Goal: Navigation & Orientation: Understand site structure

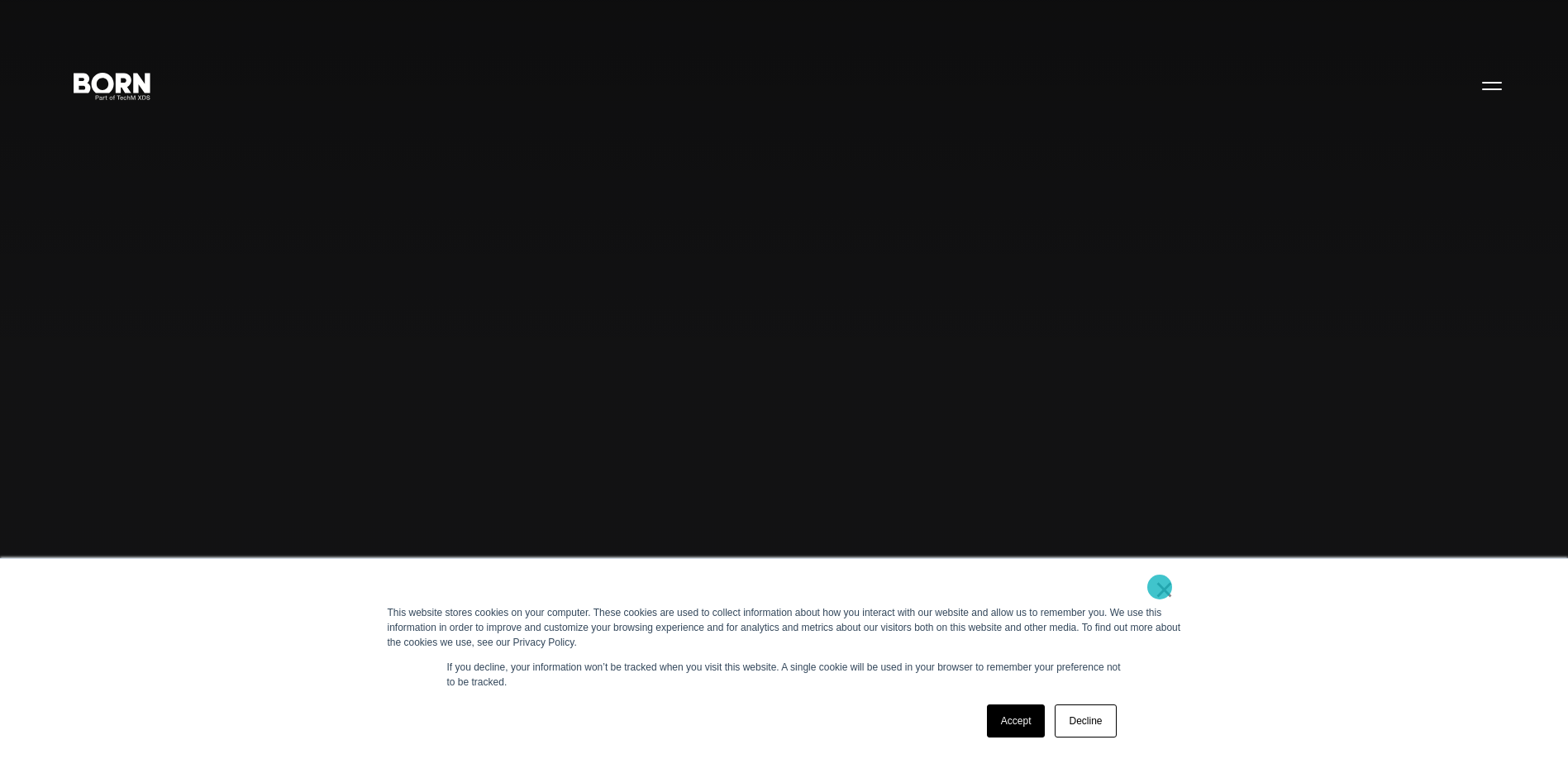
click at [1160, 587] on link "×" at bounding box center [1164, 589] width 20 height 14
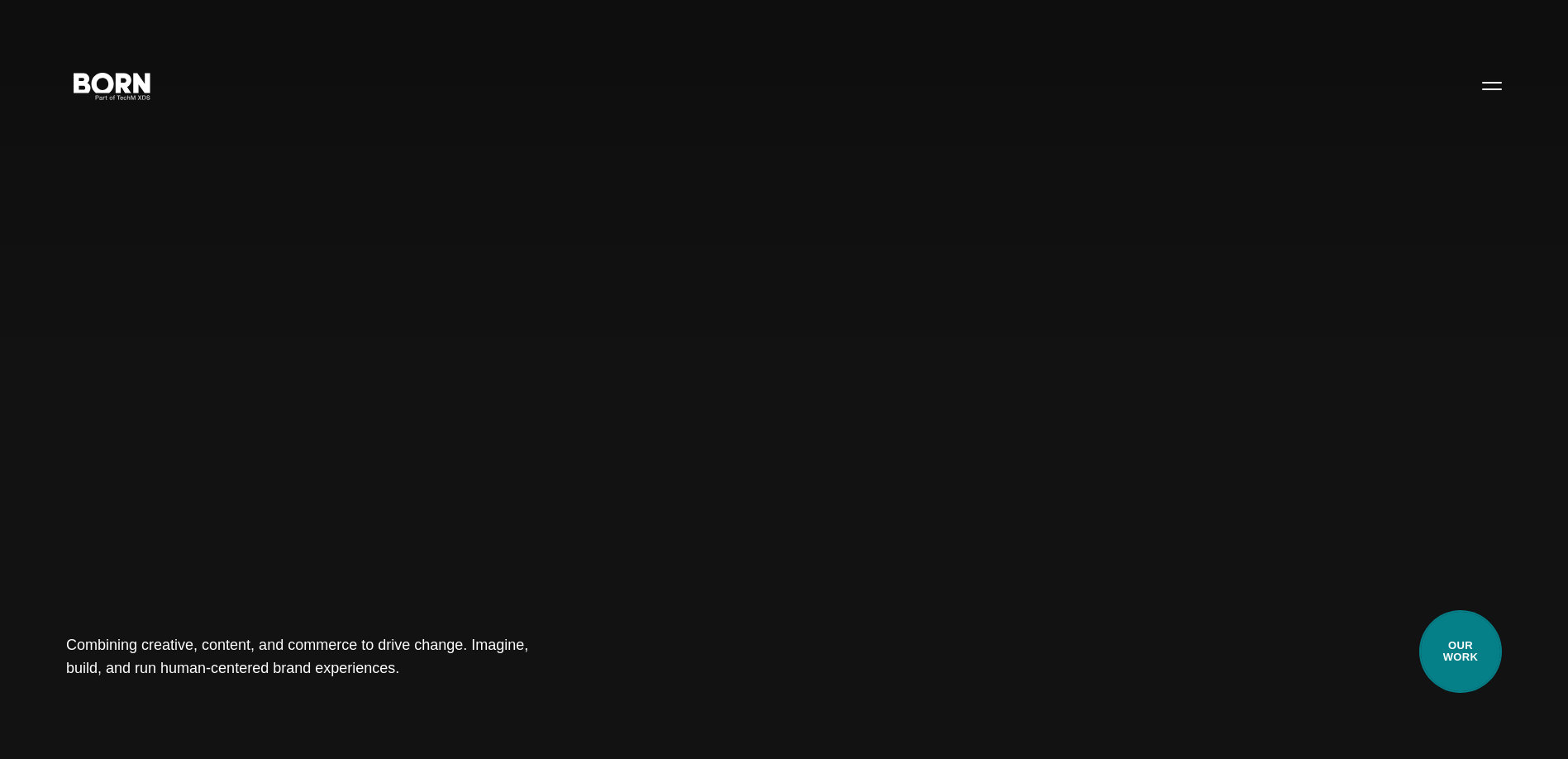
click at [1451, 637] on link "Our Work" at bounding box center [1460, 651] width 83 height 83
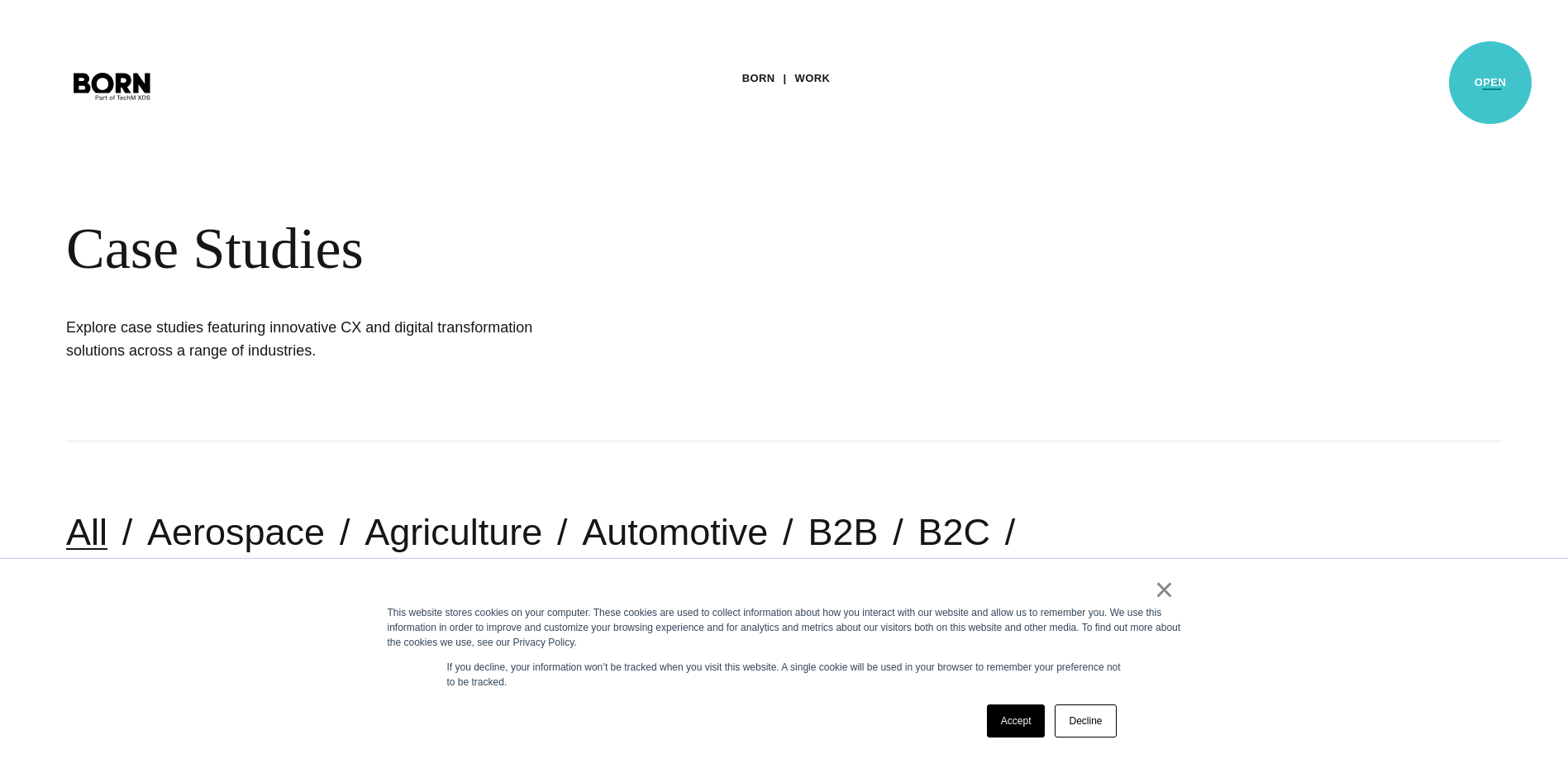
click at [1495, 81] on button "Primary Menu" at bounding box center [1492, 85] width 40 height 35
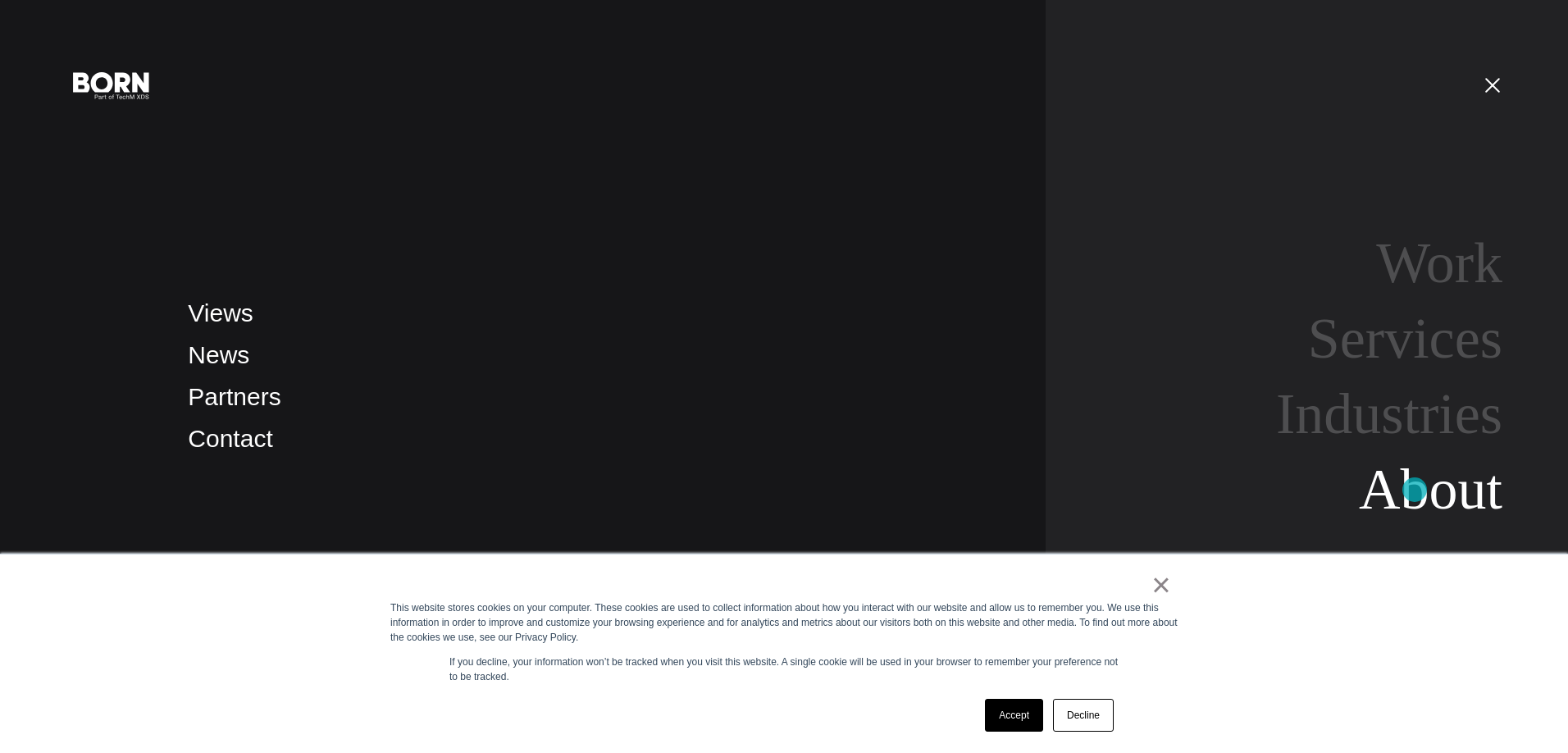
click at [1414, 489] on link "About" at bounding box center [1430, 489] width 144 height 63
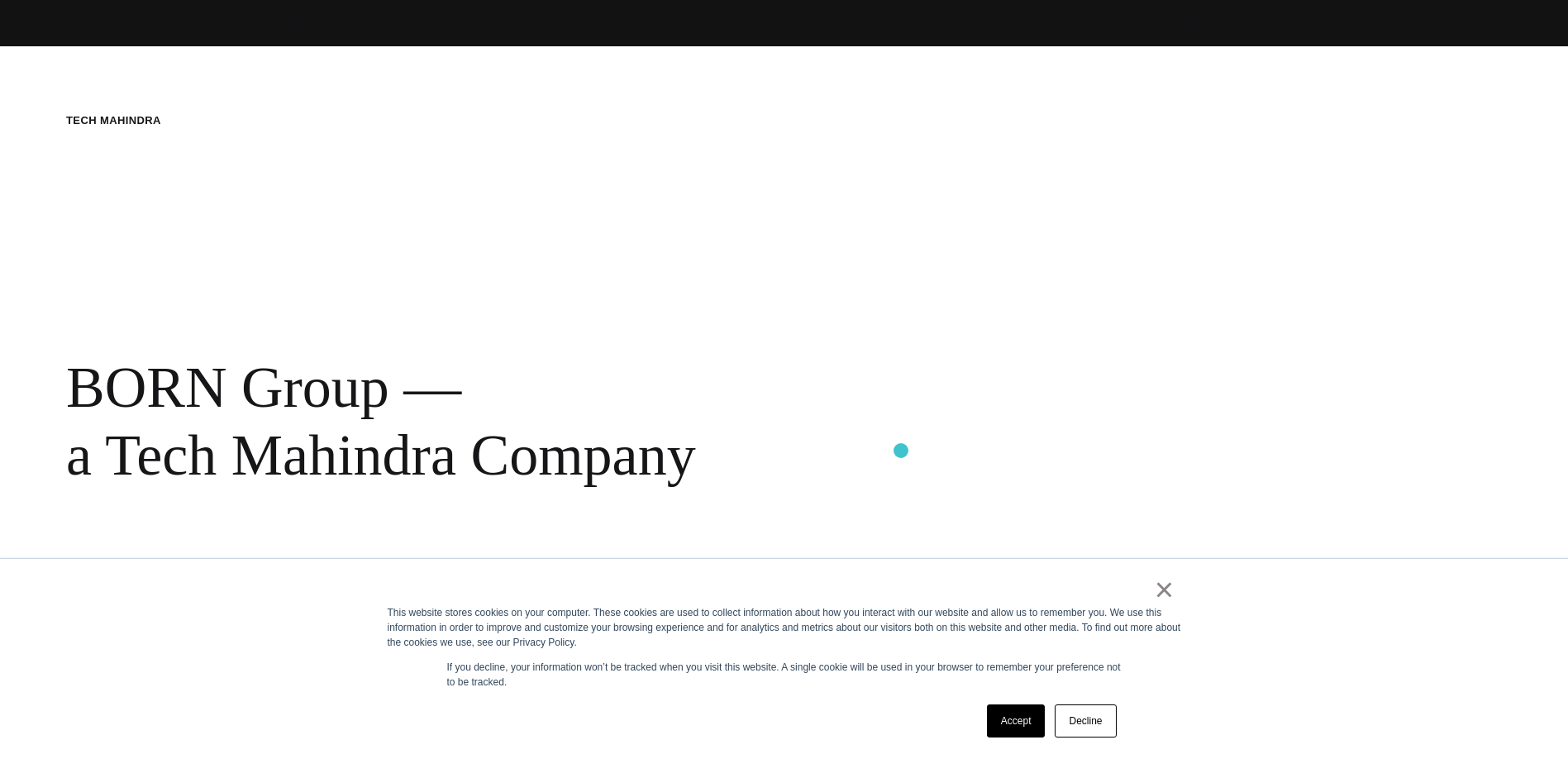
scroll to position [719, 0]
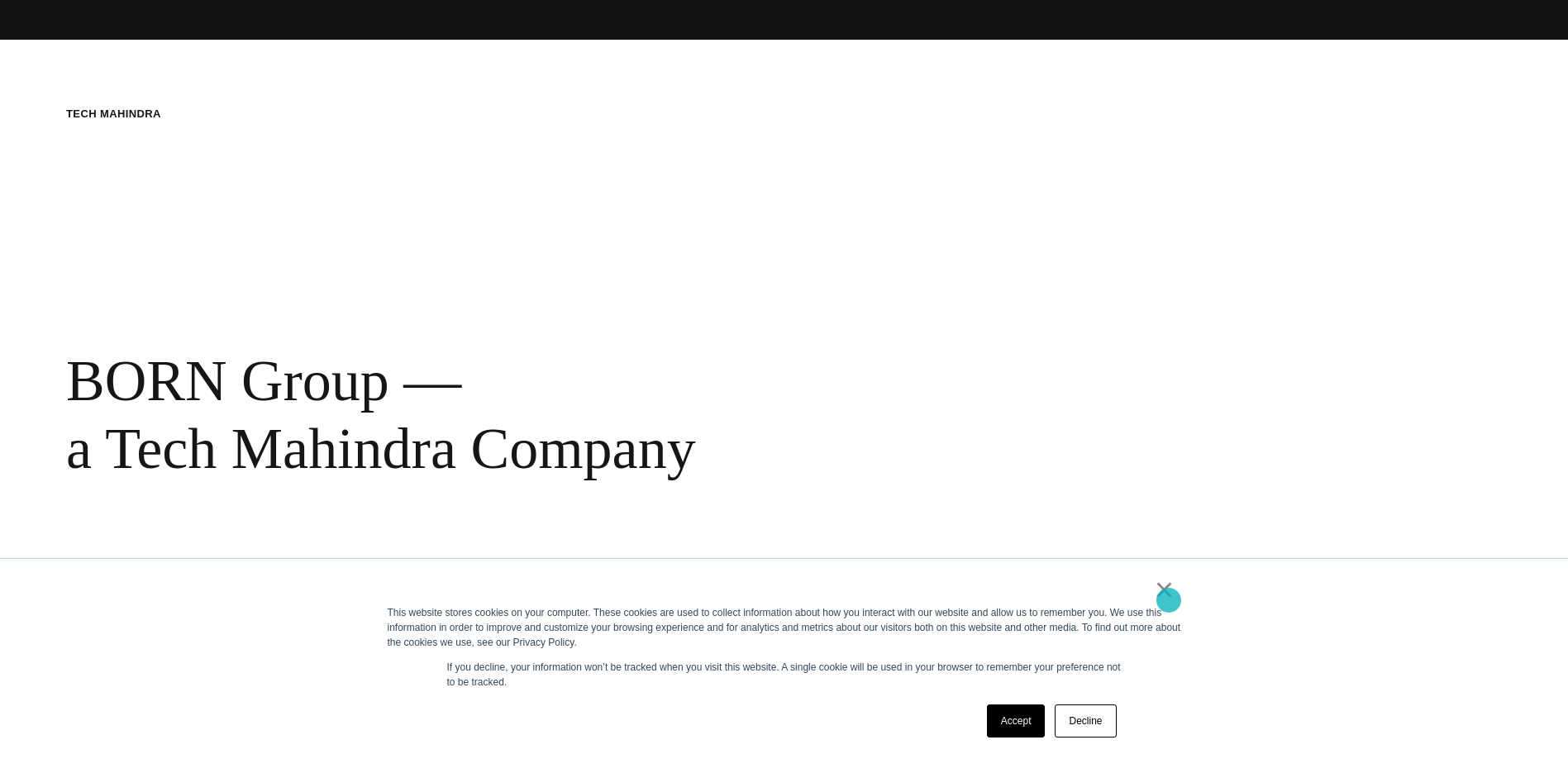
click at [1169, 597] on link "×" at bounding box center [1164, 589] width 20 height 14
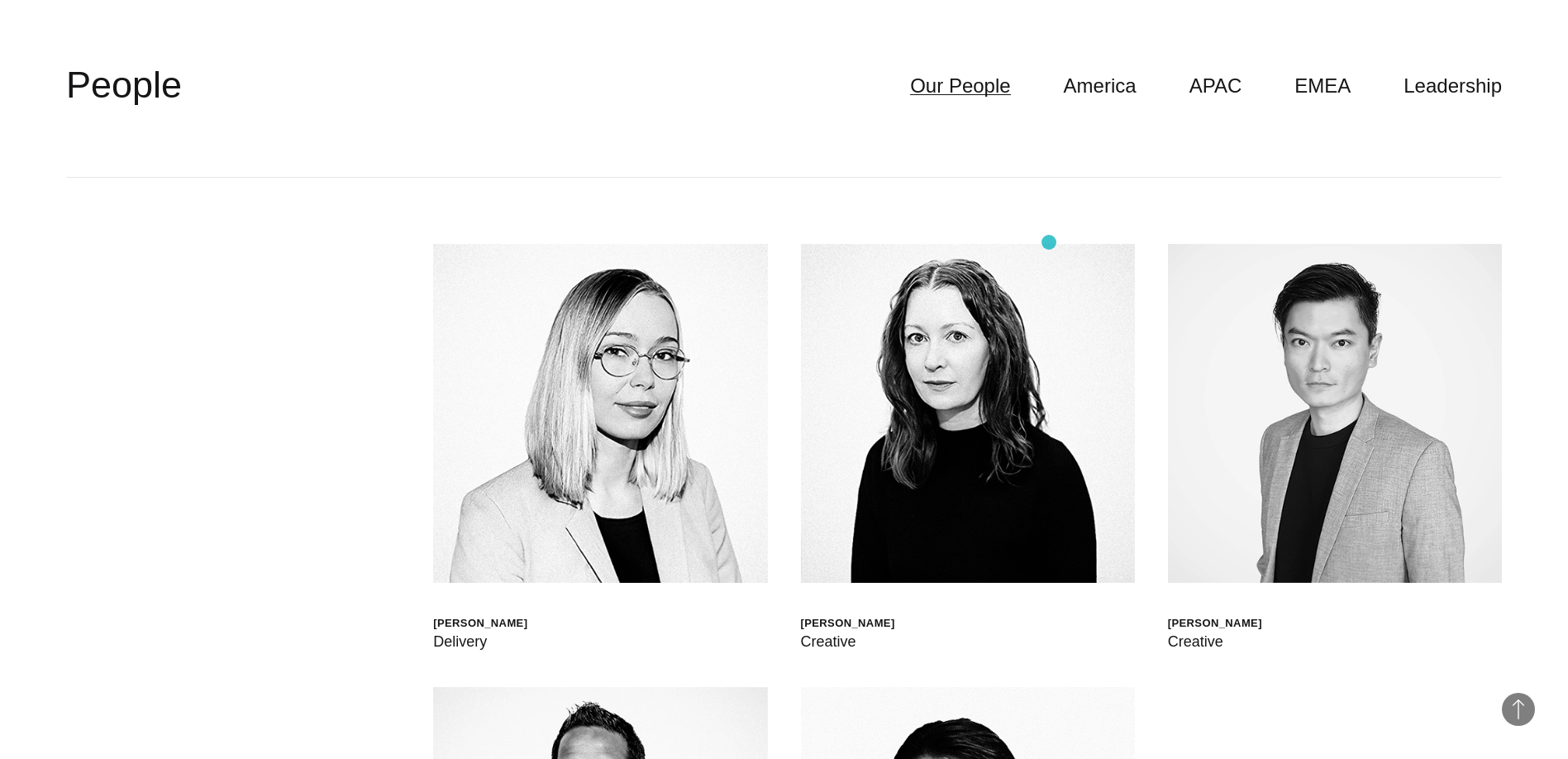
scroll to position [4903, 0]
click at [1444, 95] on link "Leadership" at bounding box center [1452, 86] width 98 height 32
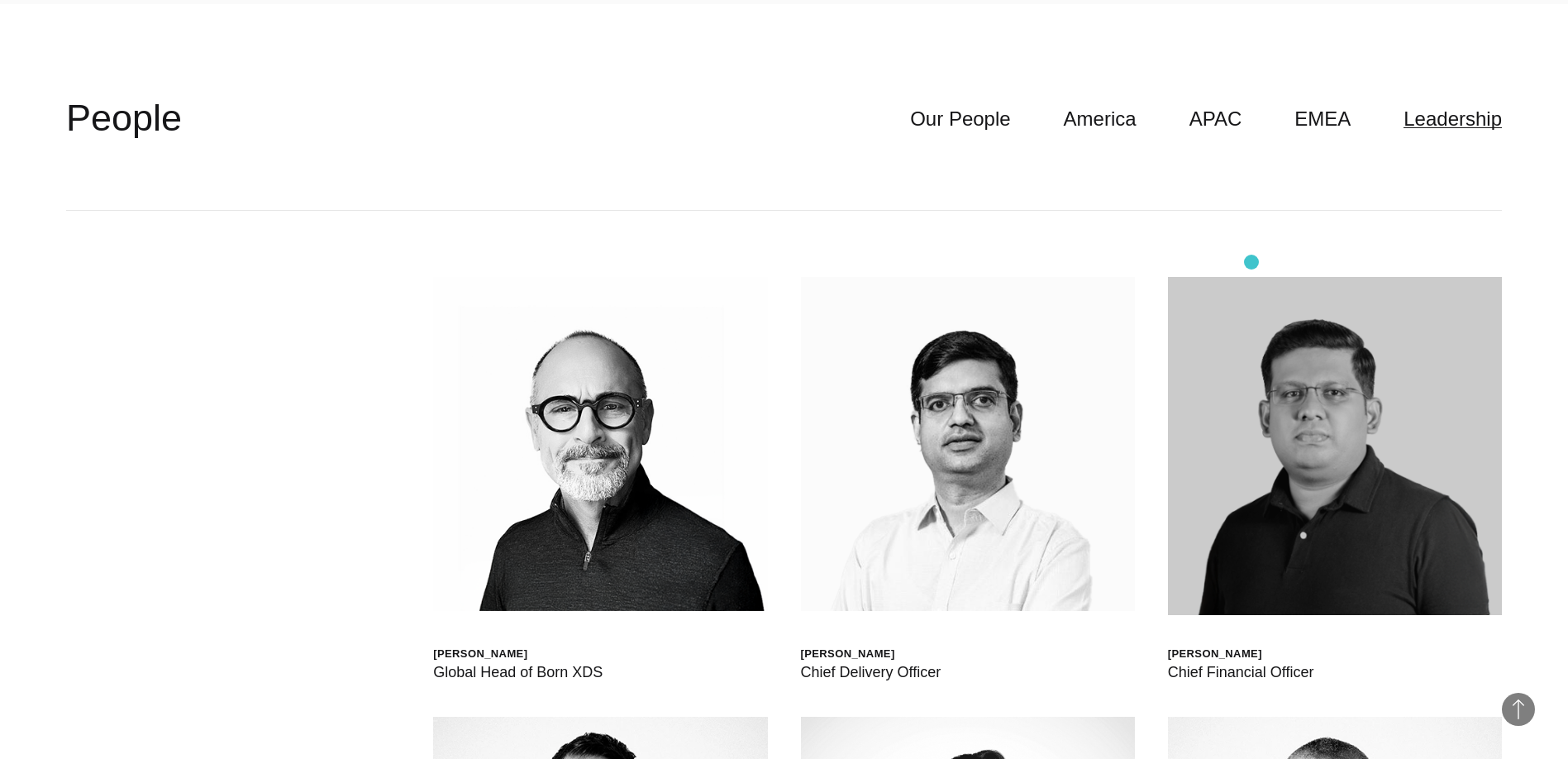
scroll to position [4841, 0]
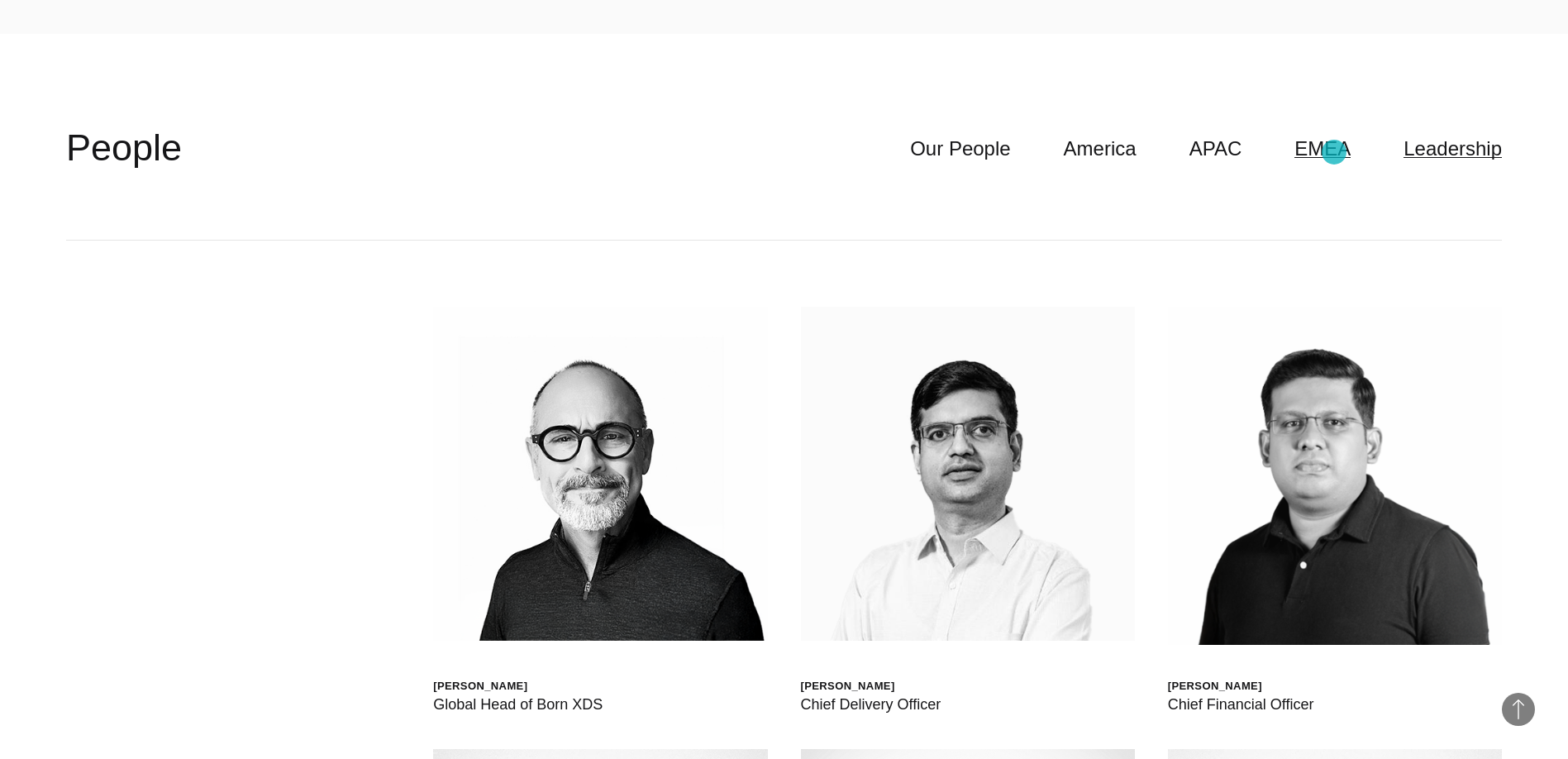
click at [1334, 152] on link "EMEA" at bounding box center [1323, 148] width 56 height 32
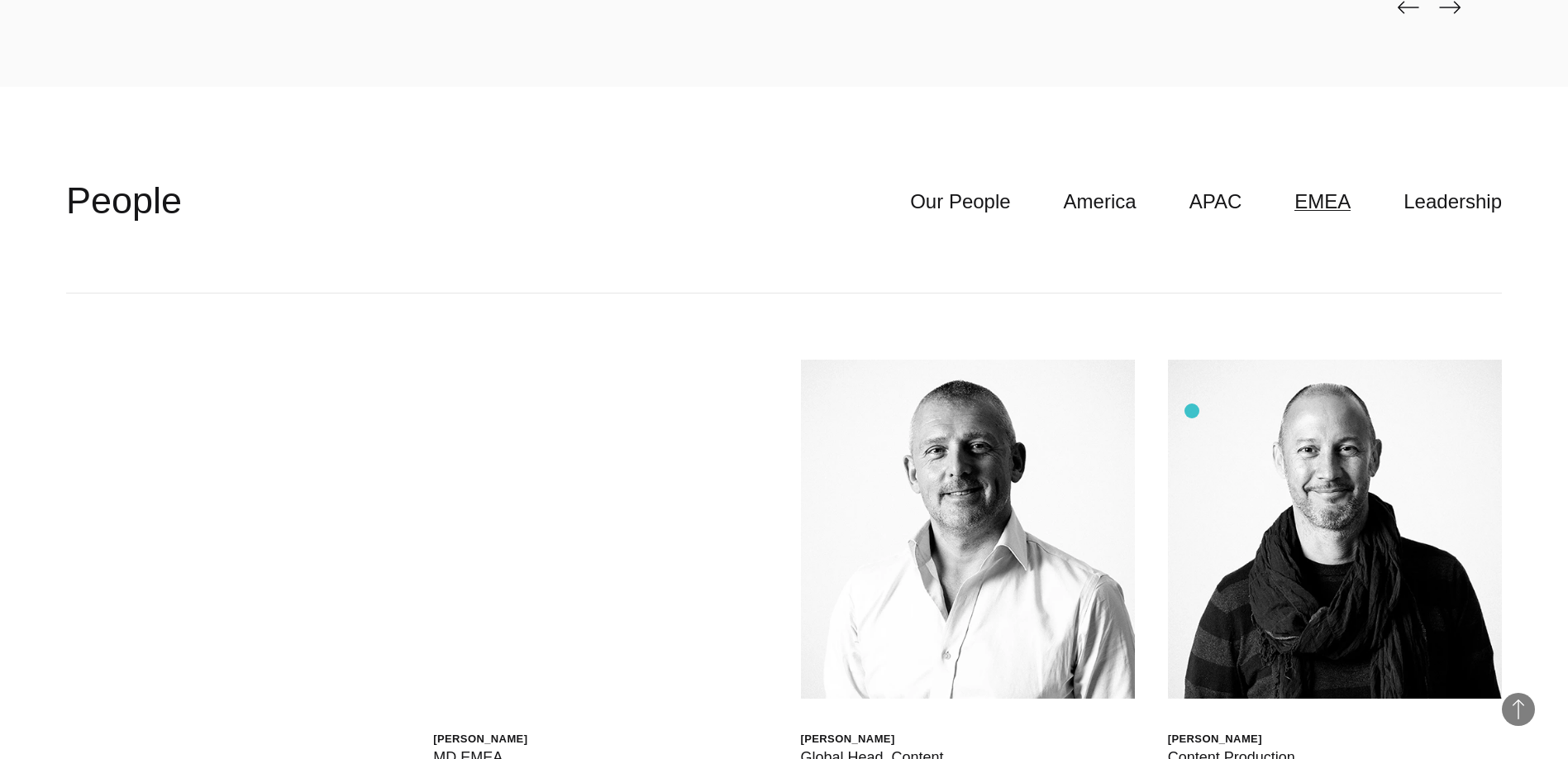
scroll to position [4786, 0]
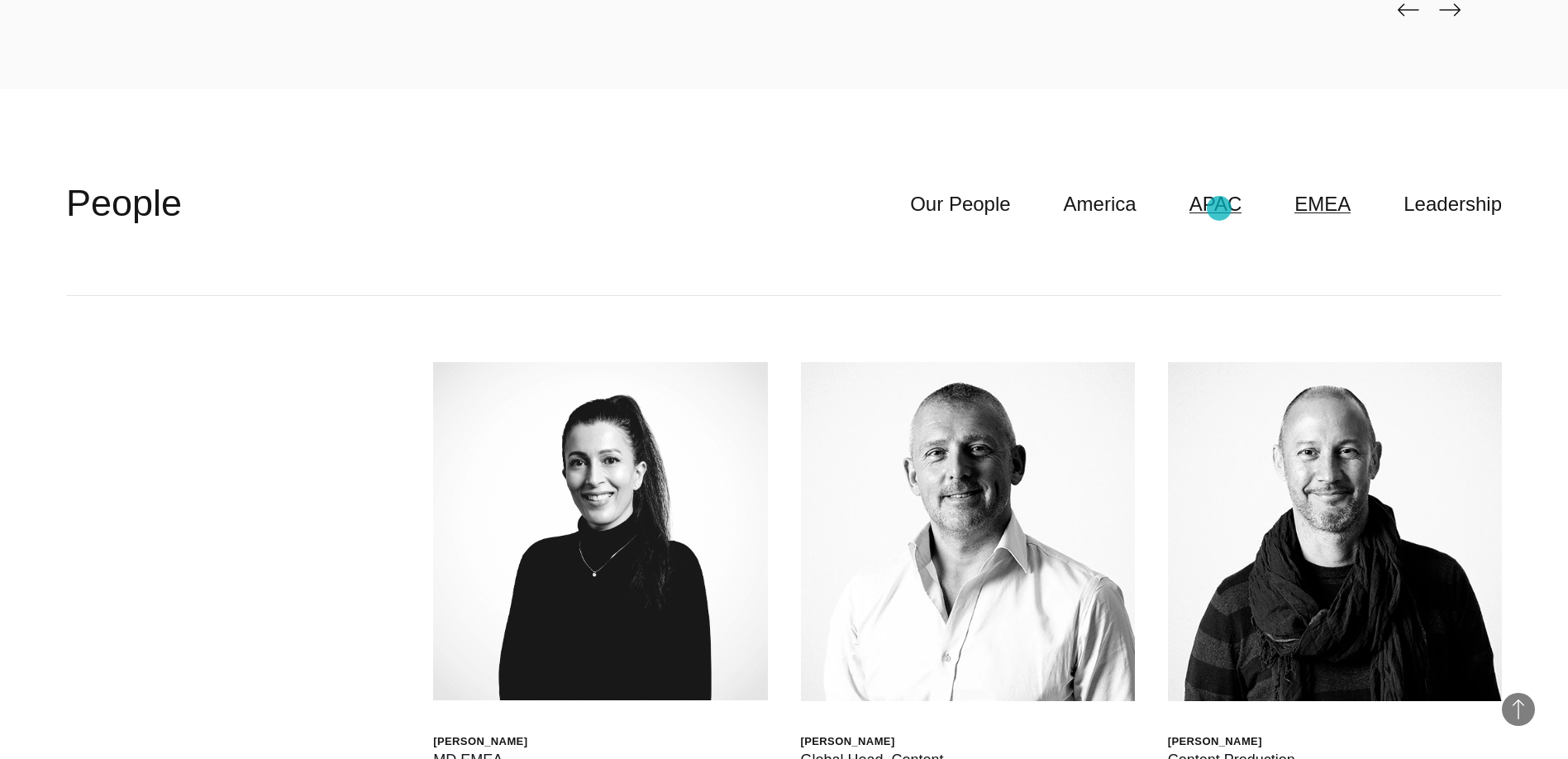
click at [1220, 209] on link "APAC" at bounding box center [1216, 204] width 53 height 32
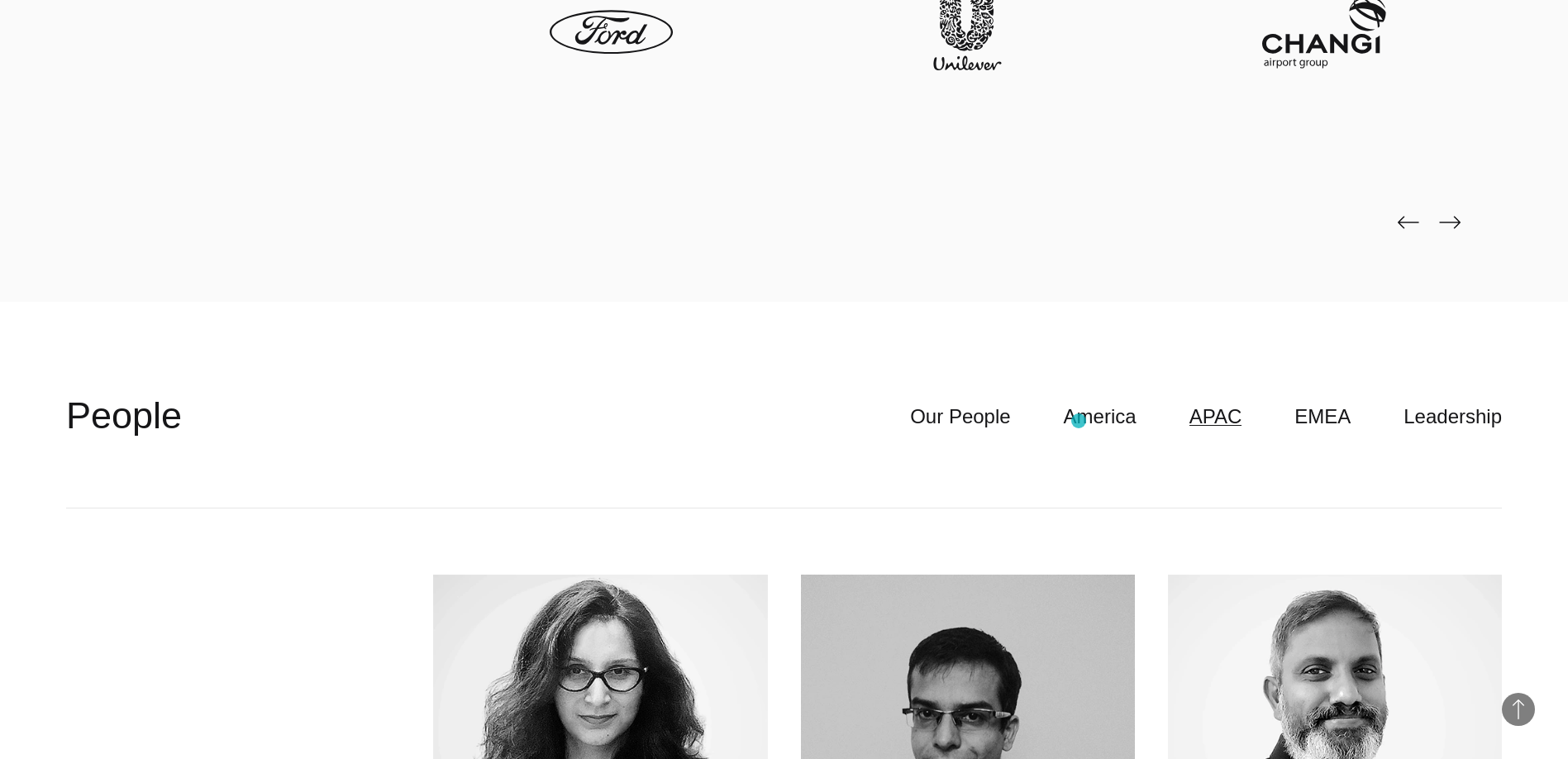
scroll to position [4524, 0]
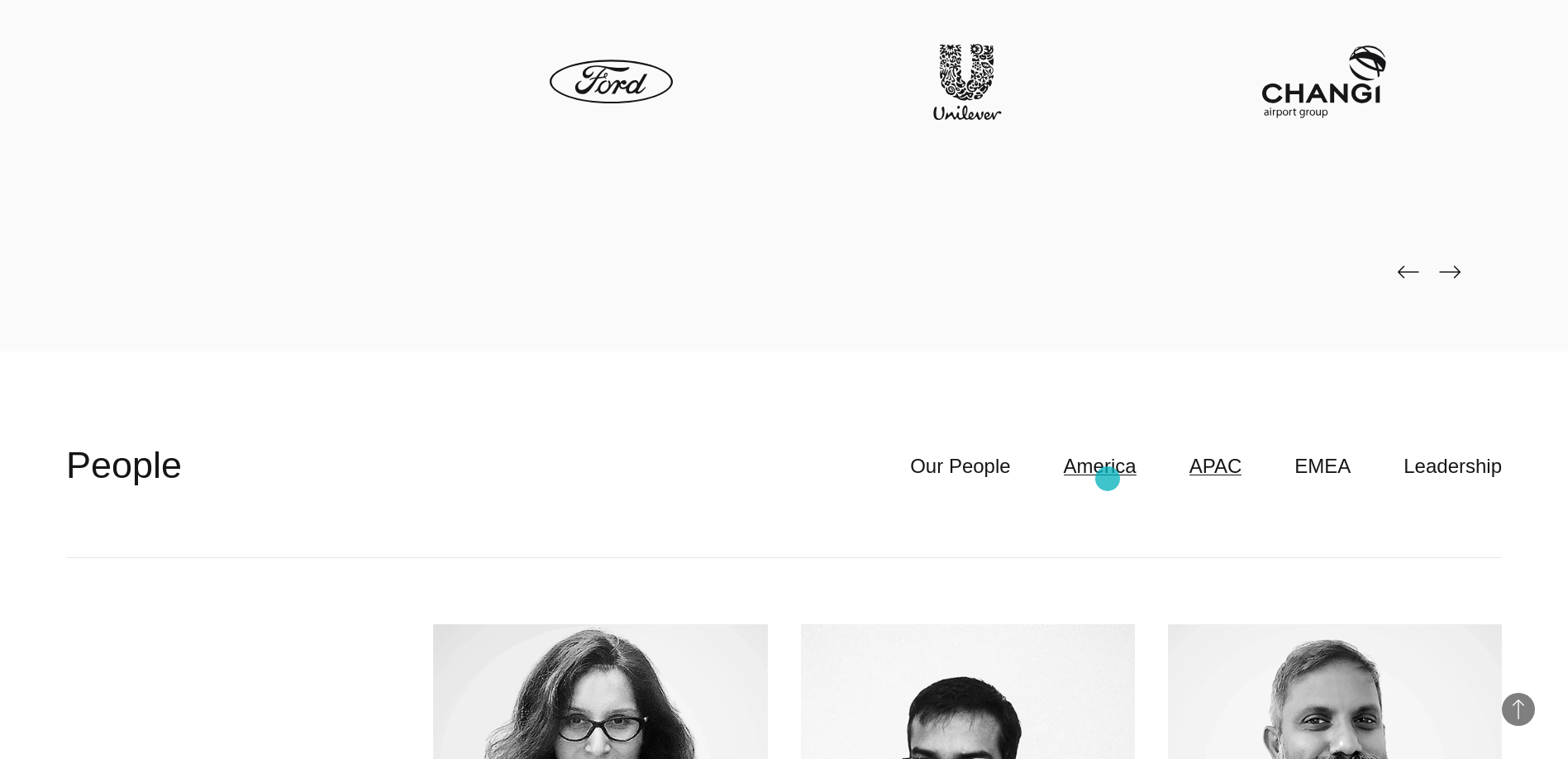
click at [1108, 479] on link "America" at bounding box center [1100, 466] width 72 height 32
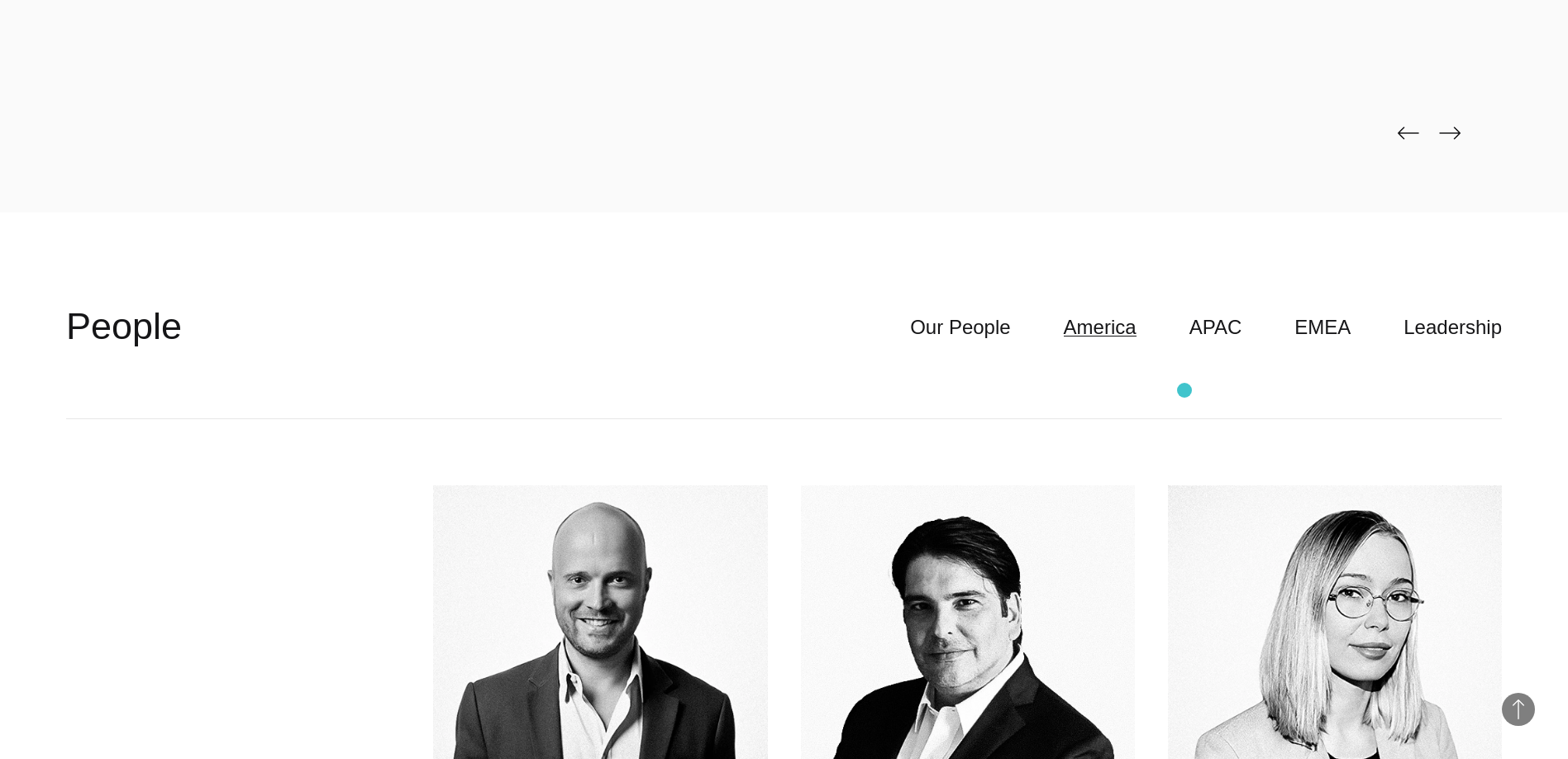
scroll to position [4666, 0]
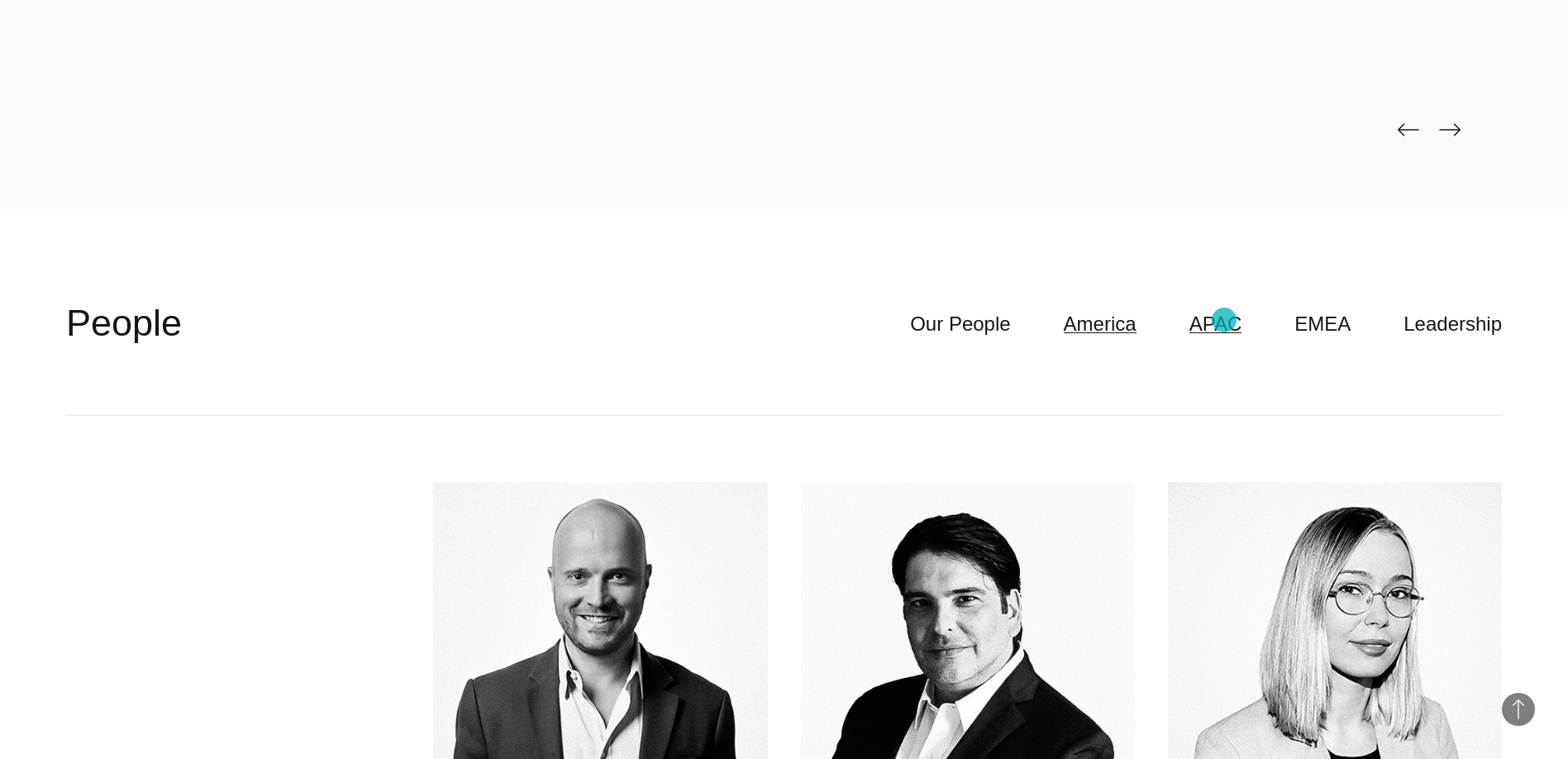
click at [1224, 320] on link "APAC" at bounding box center [1216, 324] width 53 height 32
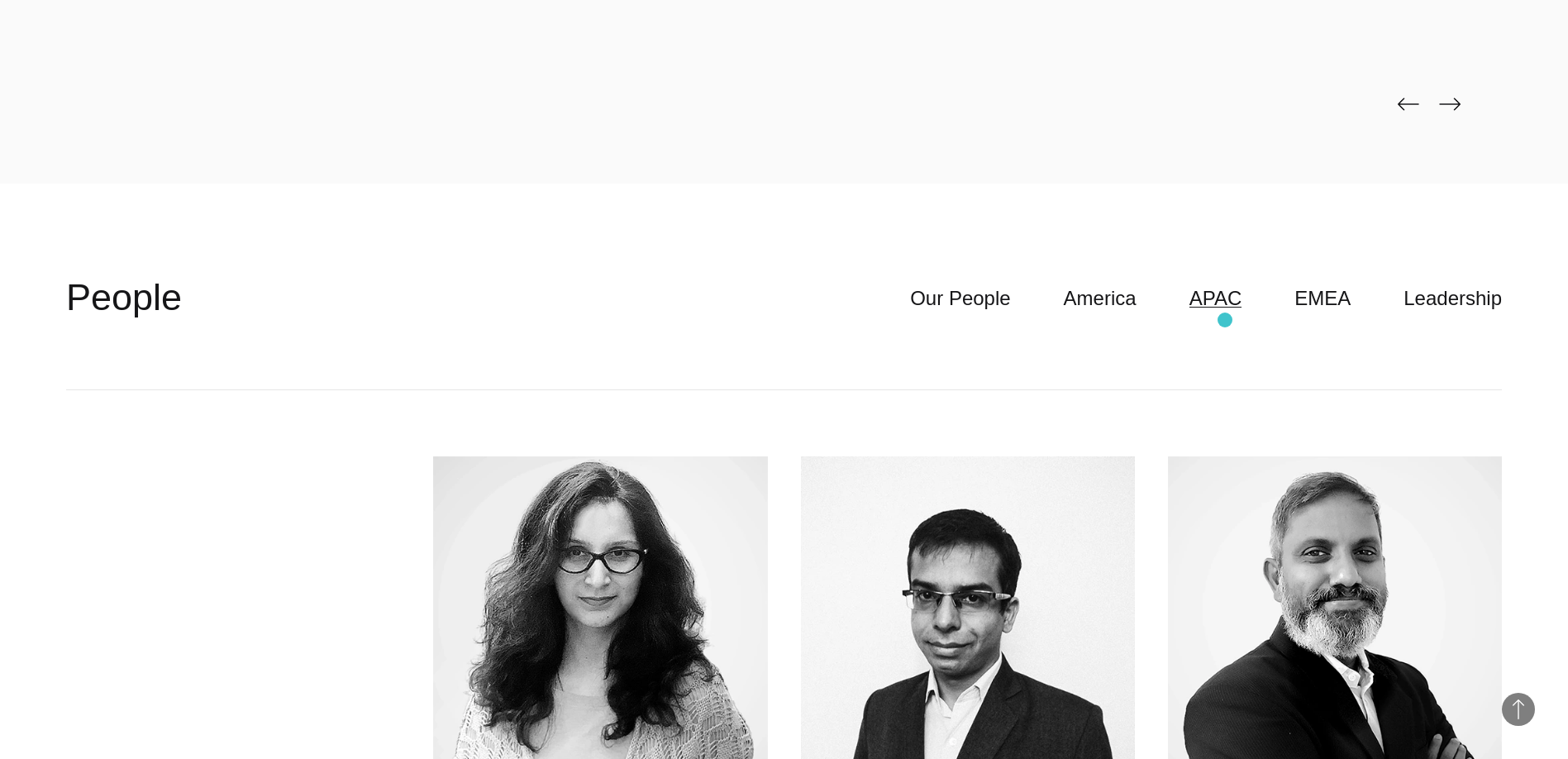
scroll to position [4703, 0]
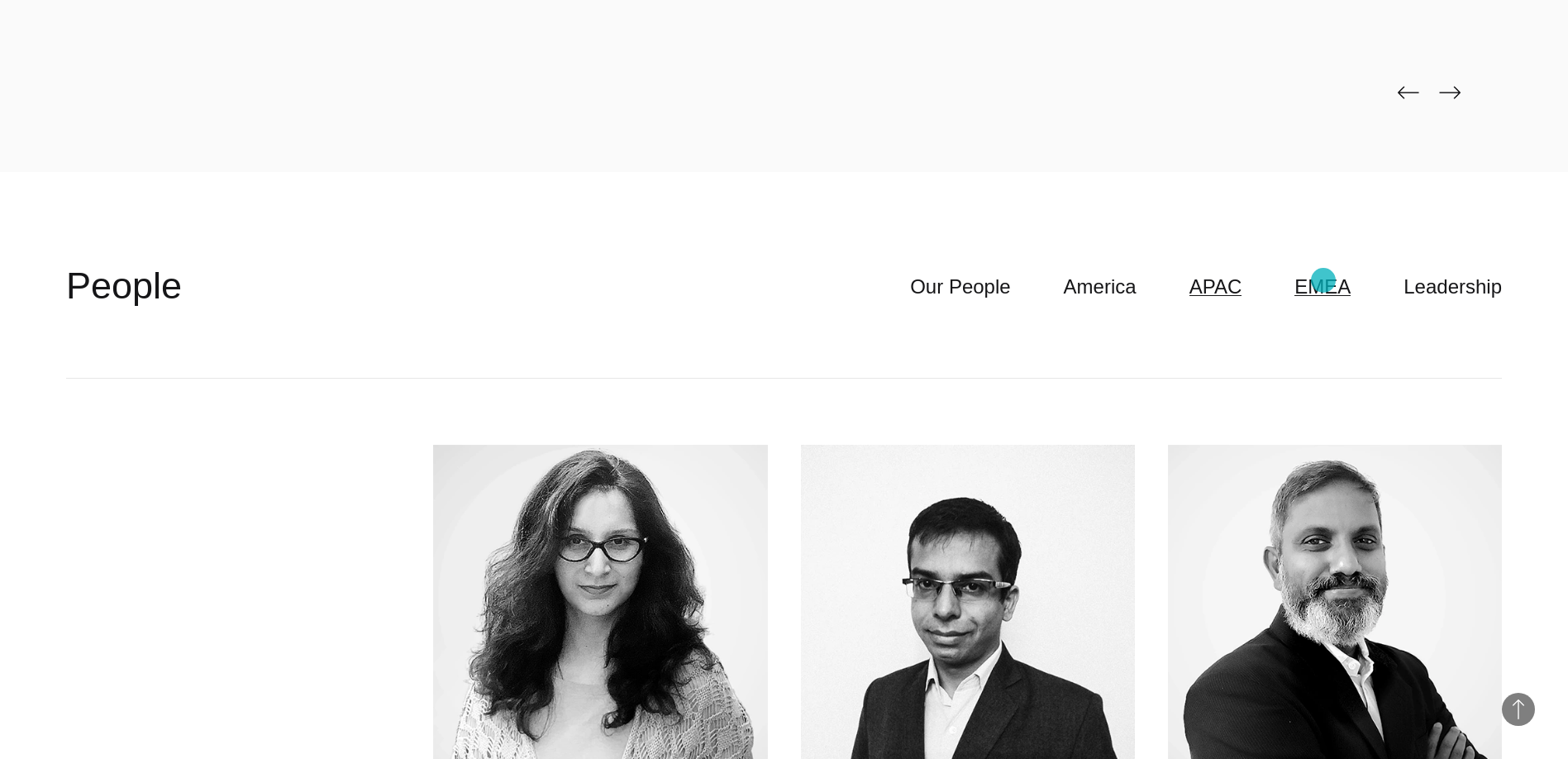
click at [1329, 279] on link "EMEA" at bounding box center [1323, 286] width 56 height 32
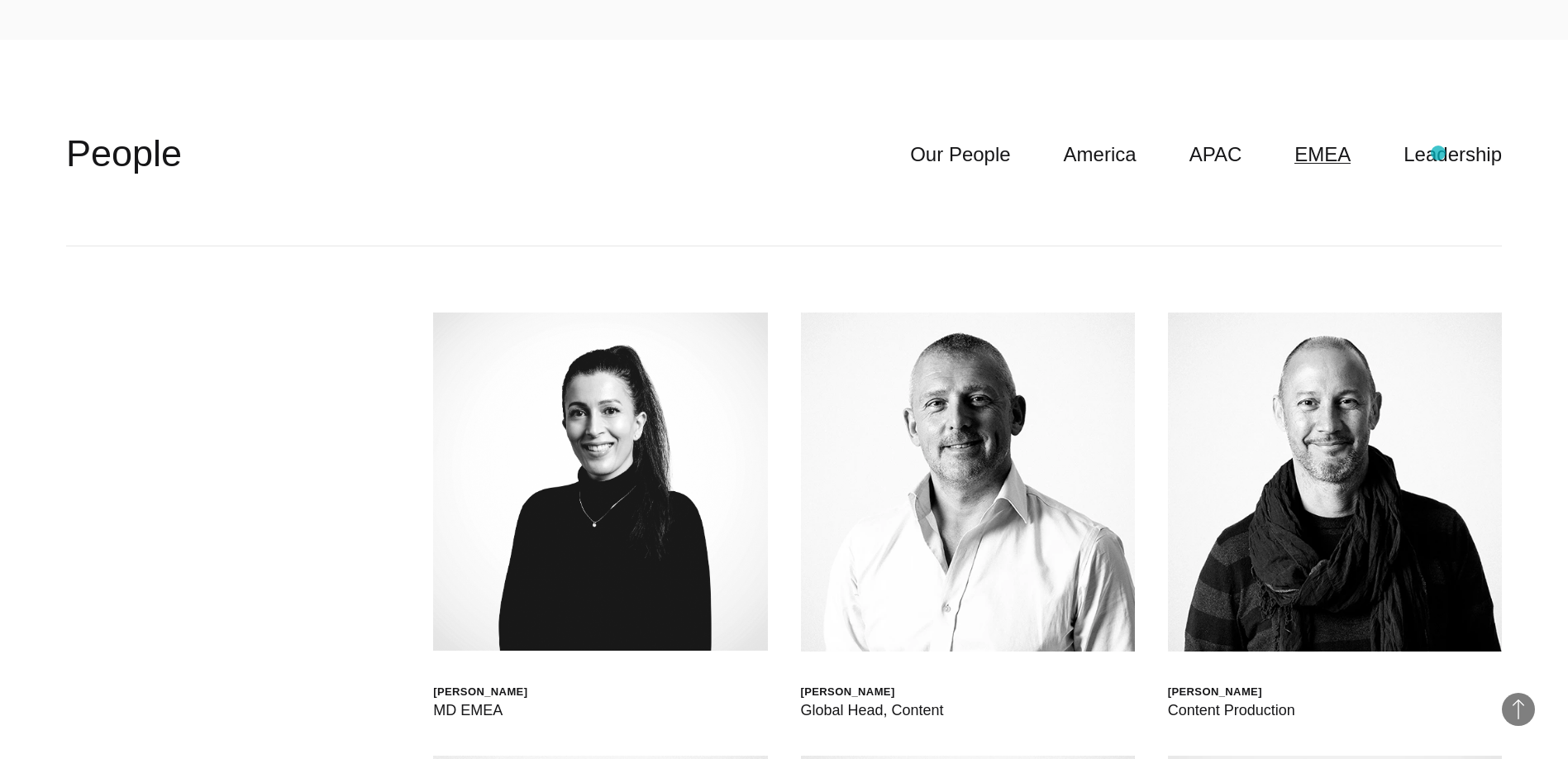
scroll to position [4844, 0]
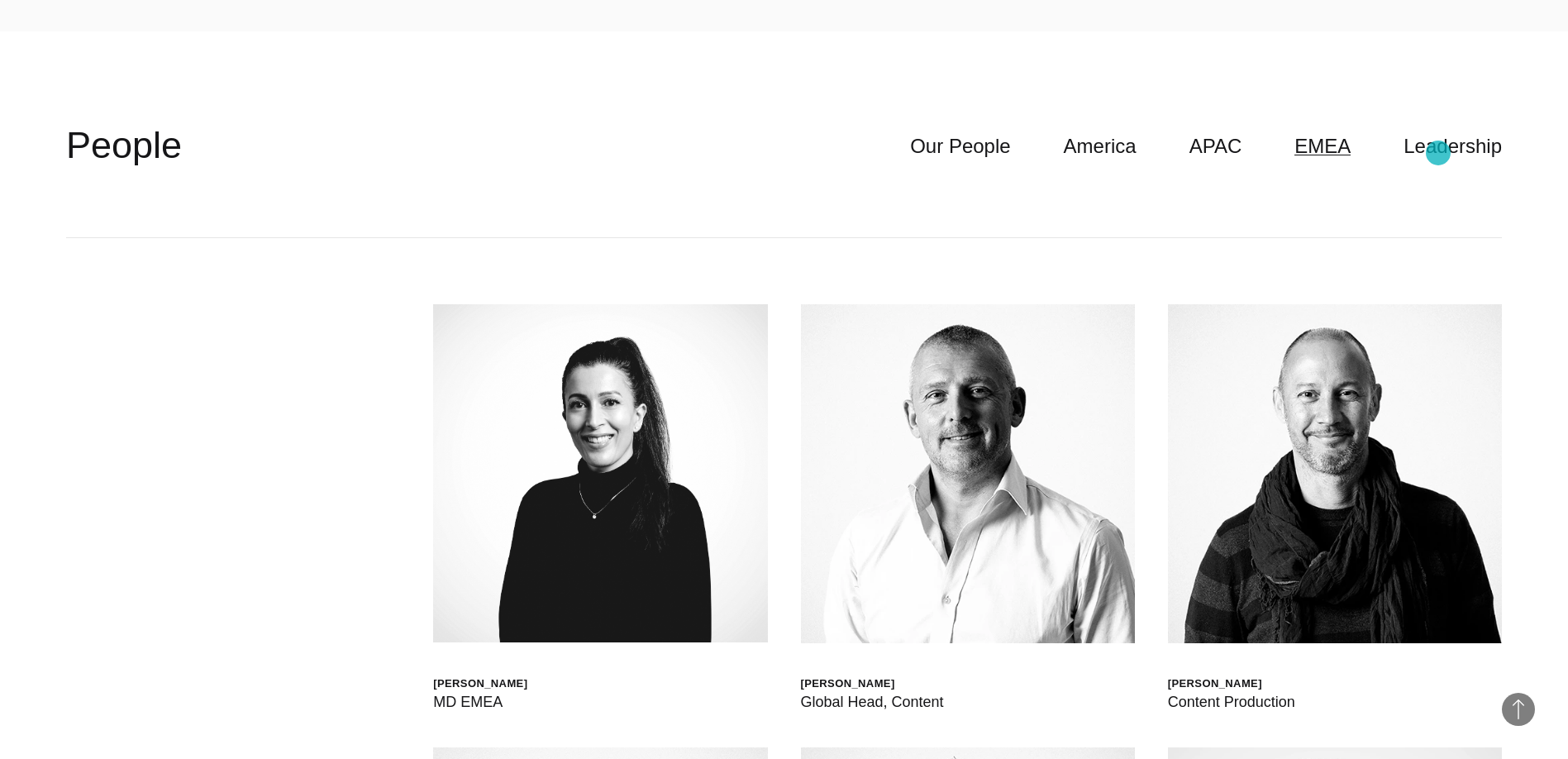
click at [1439, 153] on link "Leadership" at bounding box center [1452, 146] width 98 height 32
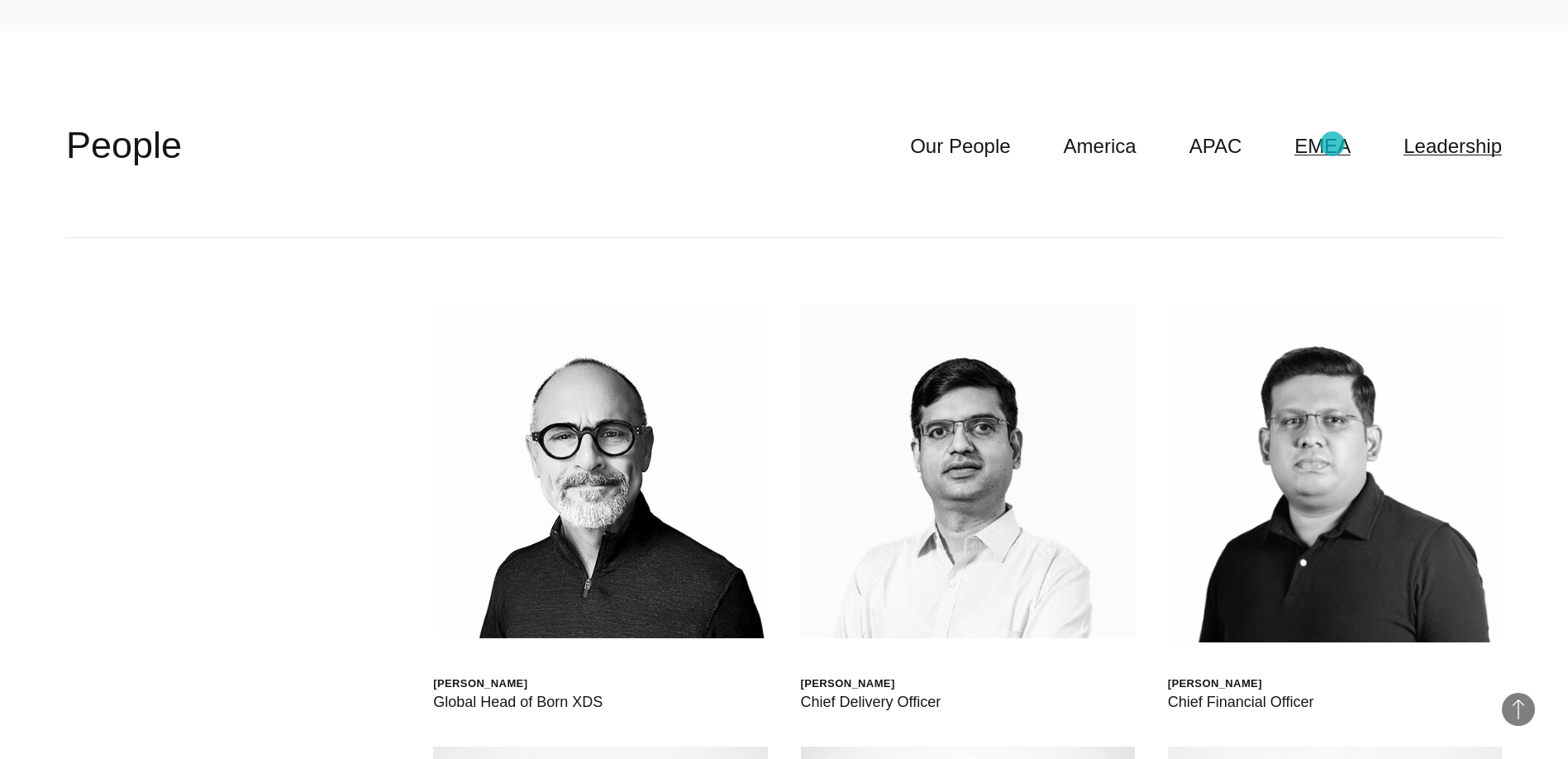
click at [1332, 144] on link "EMEA" at bounding box center [1323, 146] width 56 height 32
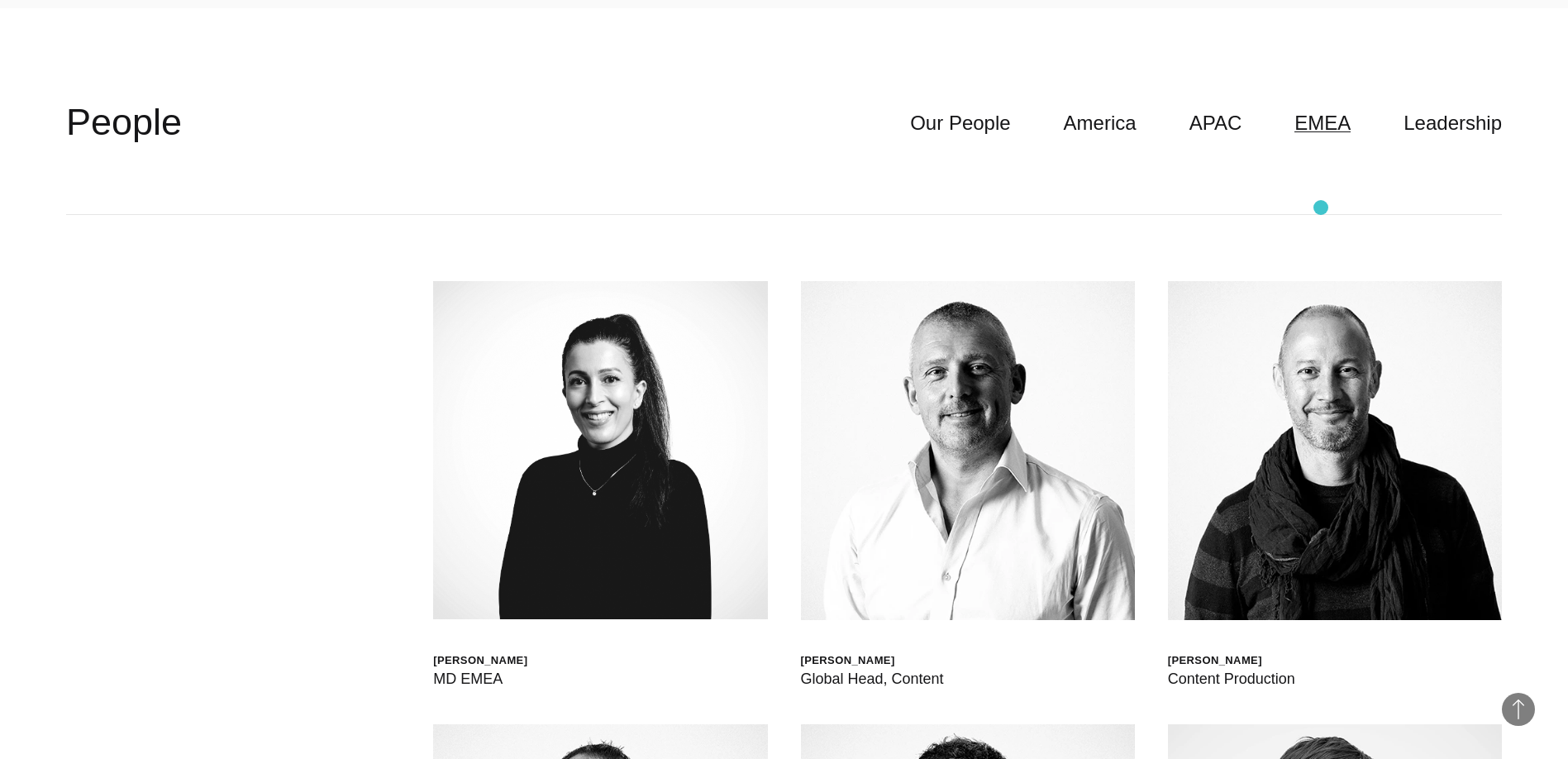
scroll to position [4871, 0]
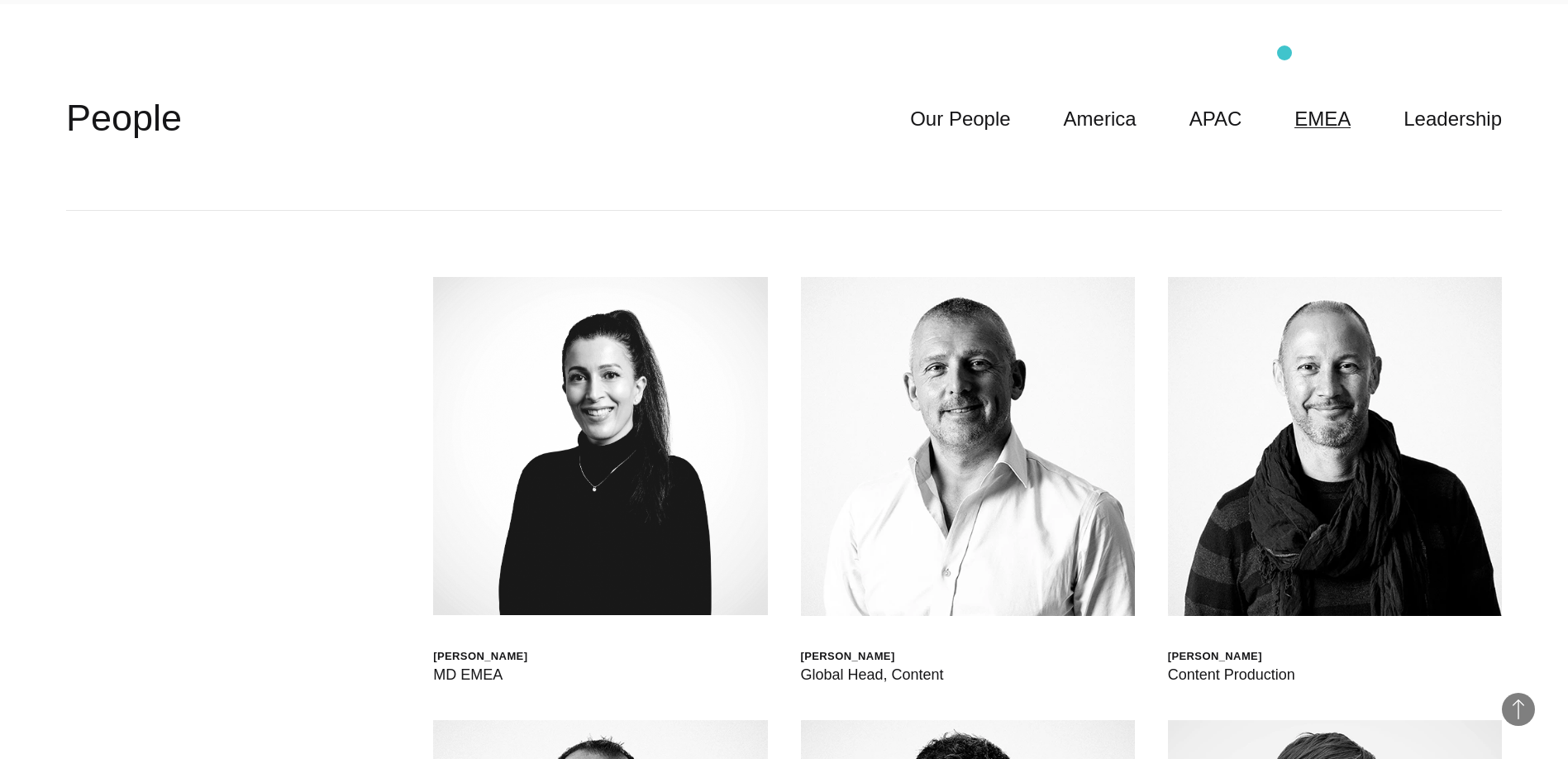
click at [1284, 53] on header "**********" at bounding box center [784, 118] width 1436 height 182
